Goal: Information Seeking & Learning: Learn about a topic

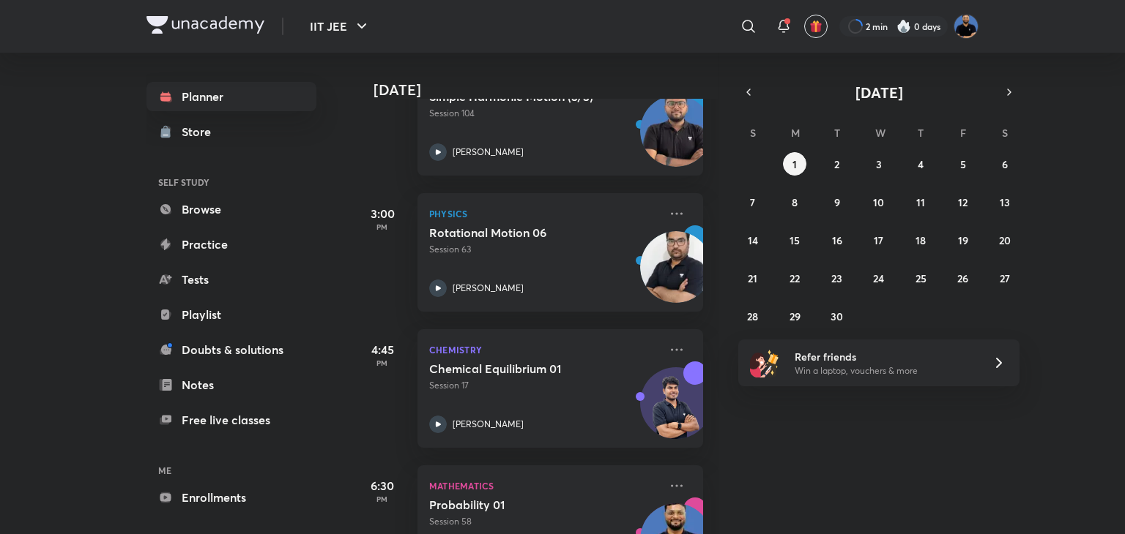
scroll to position [881, 4]
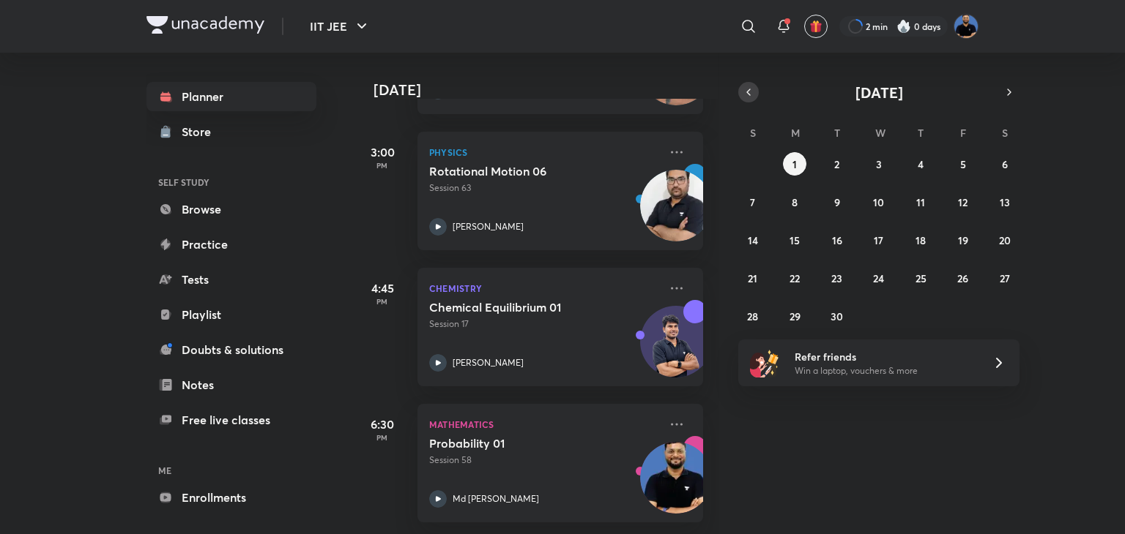
click at [753, 92] on icon "button" at bounding box center [748, 92] width 12 height 13
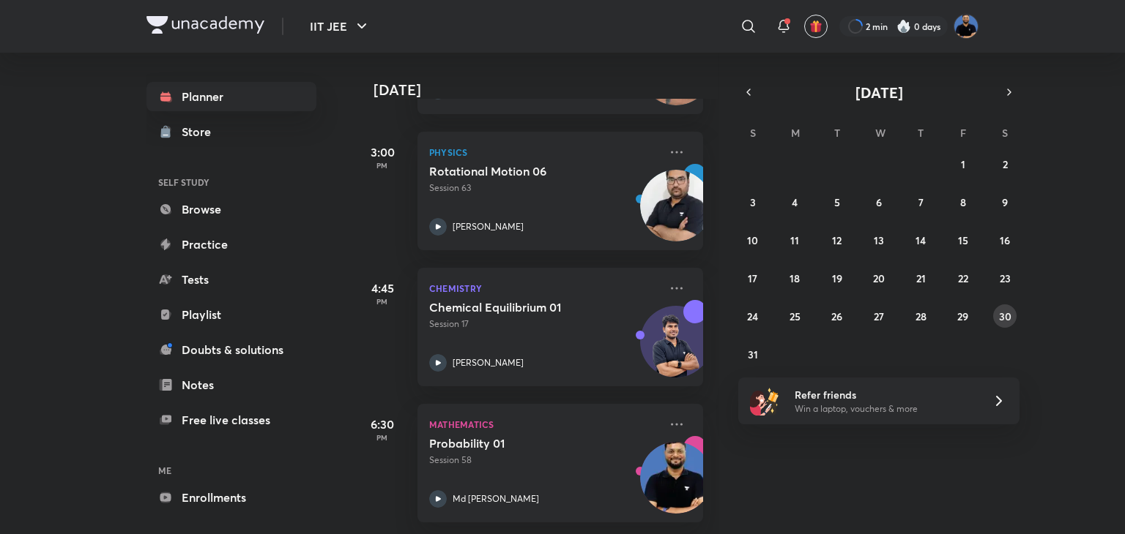
click at [993, 308] on div "27 28 29 30 31 1 2 3 4 5 6 7 8 9 10 11 12 13 14 15 16 17 18 19 20 21 22 23 24 2…" at bounding box center [878, 259] width 281 height 214
click at [1010, 316] on abbr "30" at bounding box center [1005, 317] width 12 height 14
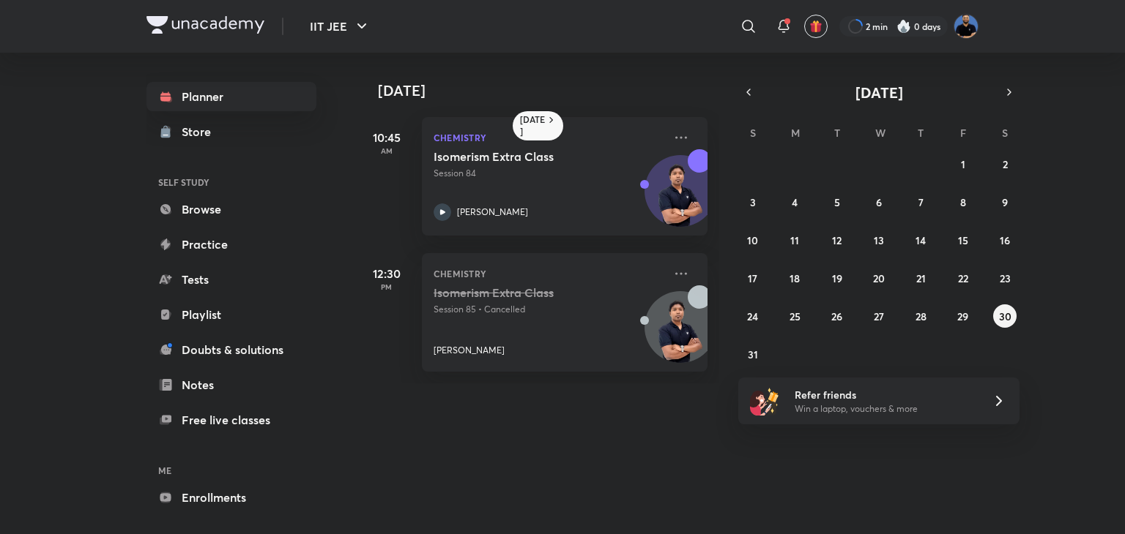
click at [942, 320] on div "27 28 29 30 31 1 2 3 4 5 6 7 8 9 10 11 12 13 14 15 16 17 18 19 20 21 22 23 24 2…" at bounding box center [878, 259] width 281 height 214
click at [961, 317] on abbr "29" at bounding box center [962, 317] width 11 height 14
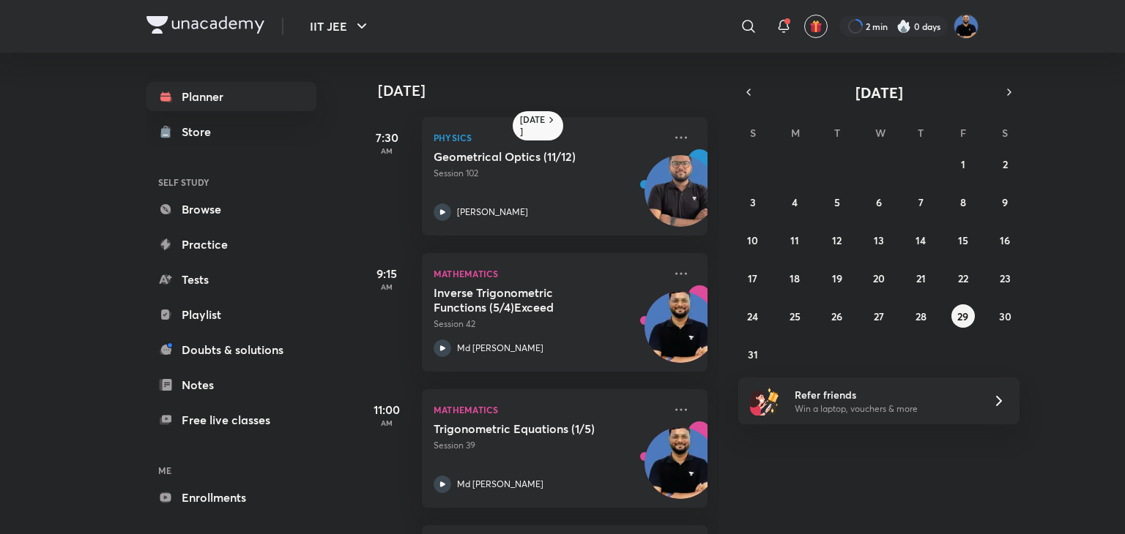
click at [810, 495] on div "[DATE] 7:30 AM Physics Geometrical Optics (11/12) Session 102 [PERSON_NAME] 9:1…" at bounding box center [739, 294] width 764 height 482
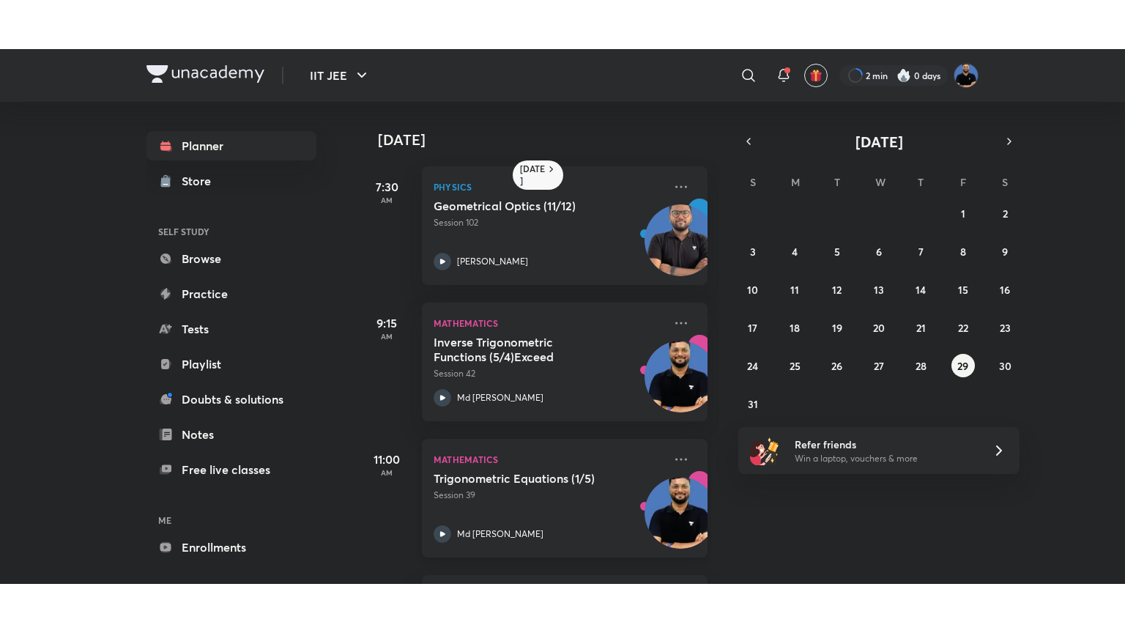
scroll to position [814, 0]
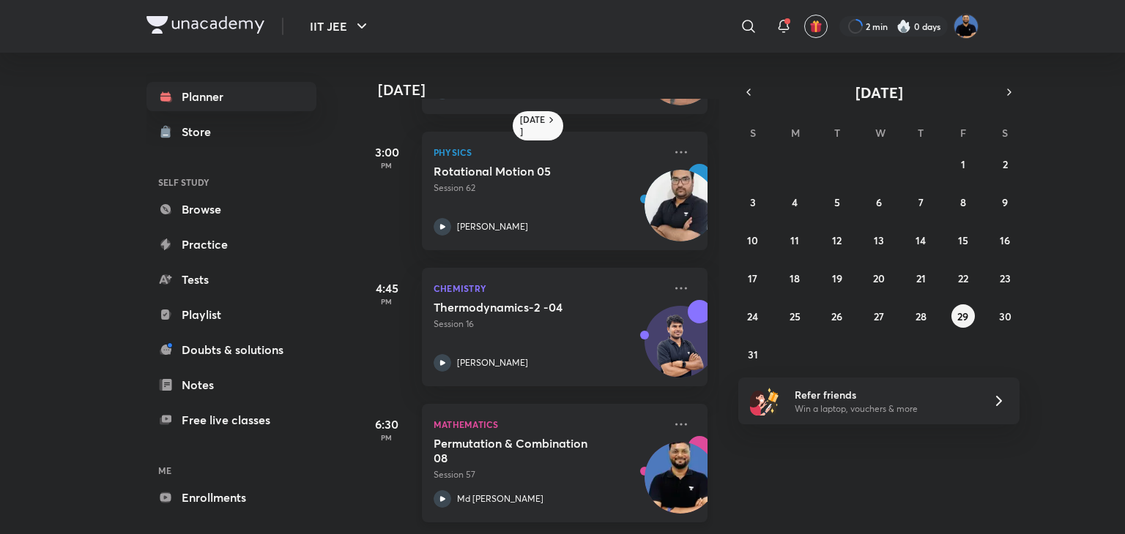
click at [545, 451] on h5 "Permutation & Combination 08" at bounding box center [524, 450] width 182 height 29
